Goal: Information Seeking & Learning: Learn about a topic

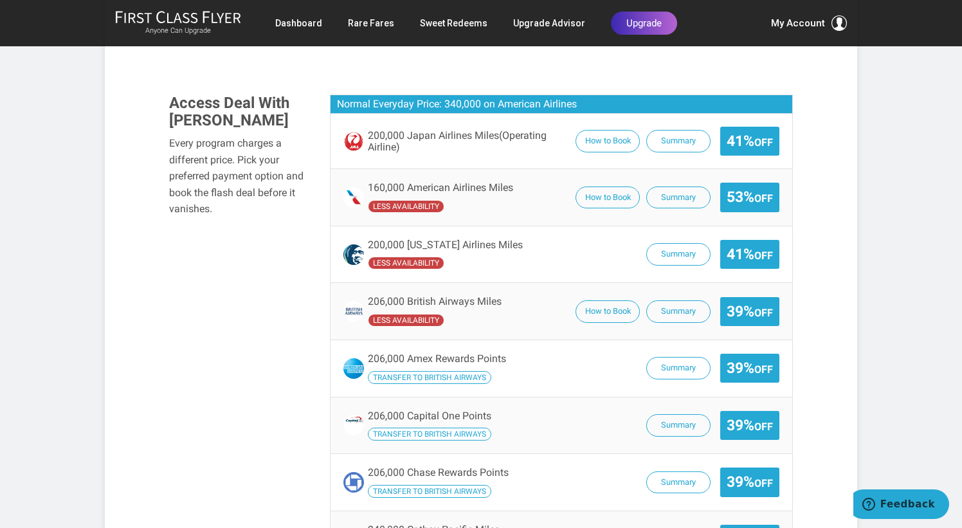
scroll to position [813, 0]
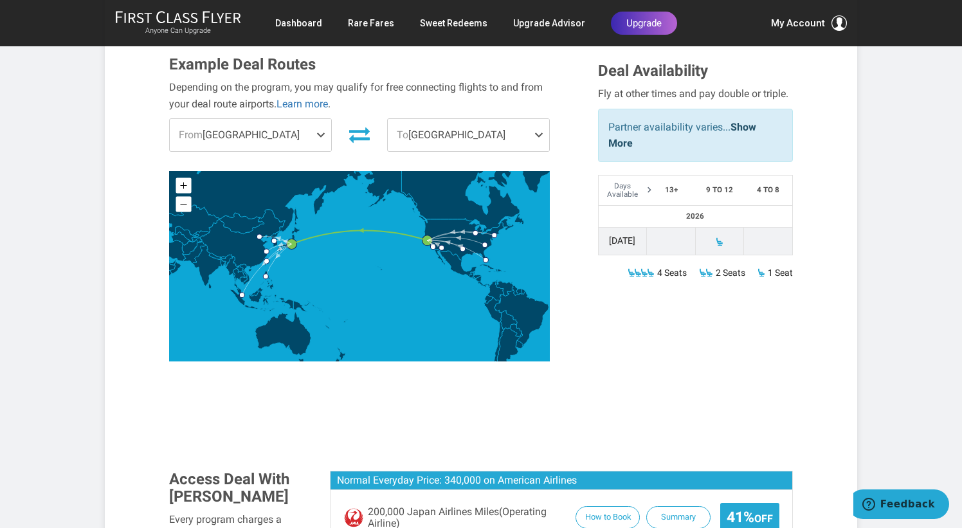
scroll to position [380, 0]
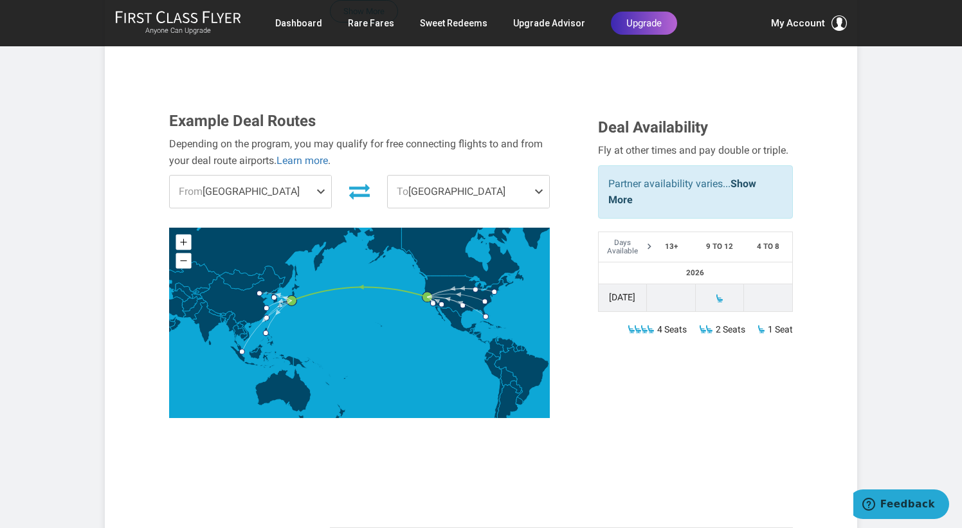
click at [320, 176] on span at bounding box center [323, 192] width 15 height 32
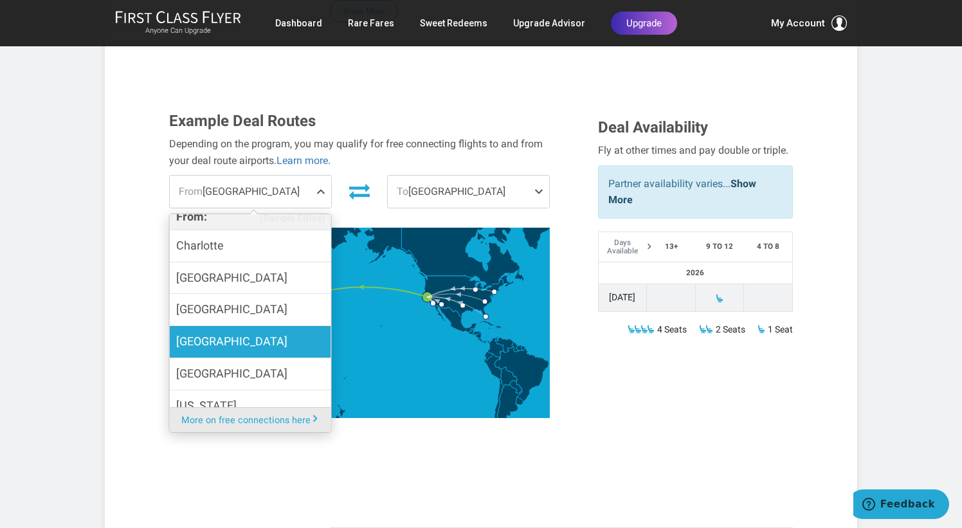
scroll to position [71, 0]
click at [219, 331] on span "[GEOGRAPHIC_DATA]" at bounding box center [231, 340] width 111 height 19
click at [0, 0] on input "[GEOGRAPHIC_DATA]" at bounding box center [0, 0] width 0 height 0
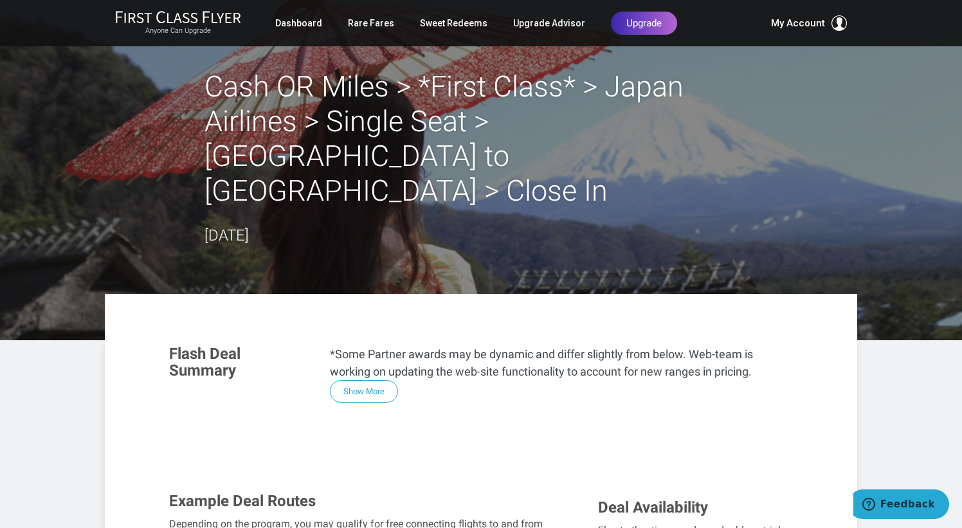
scroll to position [0, 0]
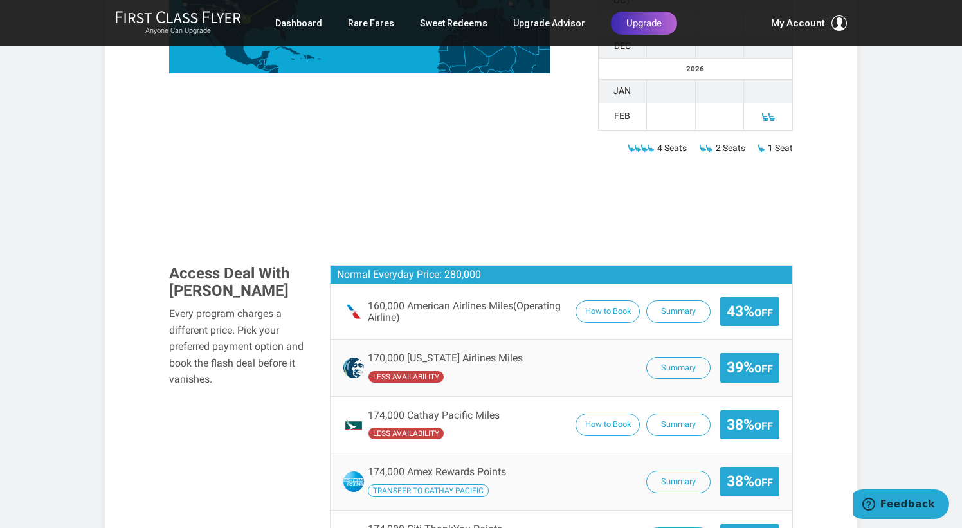
scroll to position [704, 0]
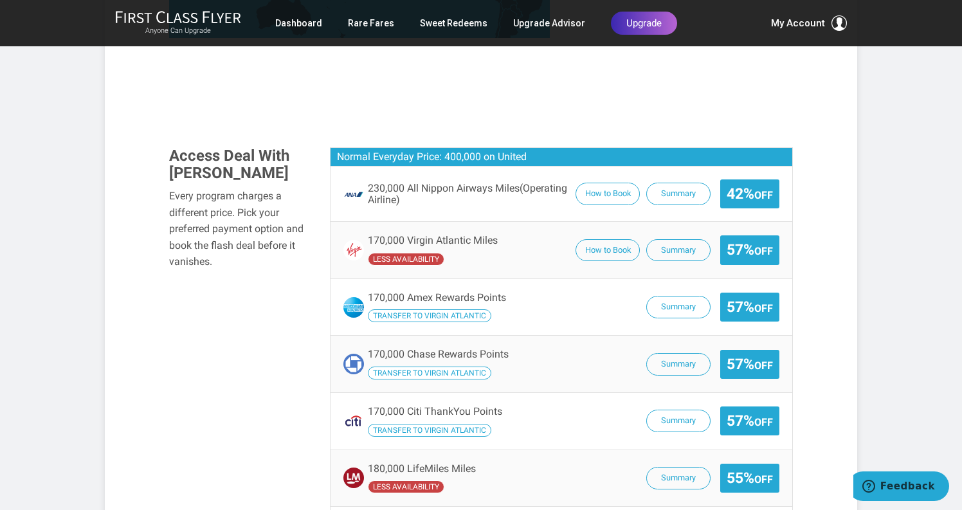
scroll to position [787, 0]
